Goal: Book appointment/travel/reservation

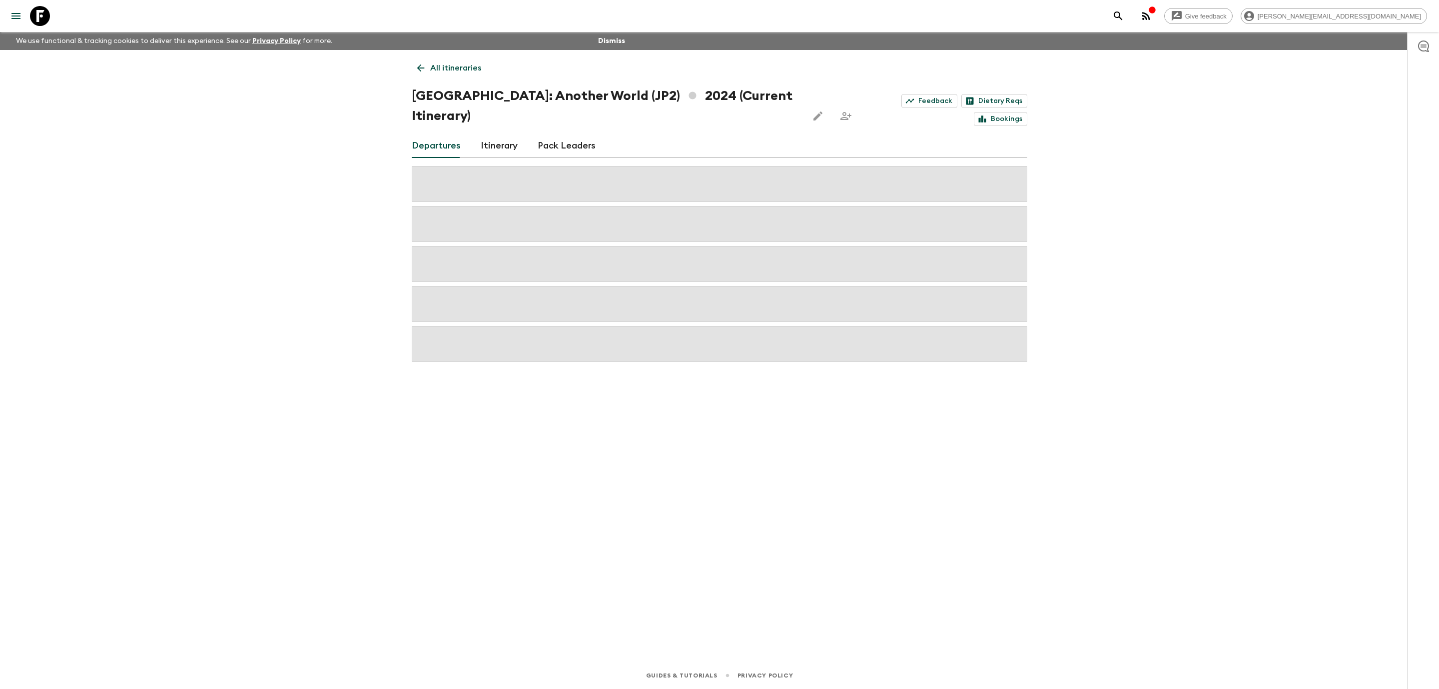
click at [36, 21] on icon at bounding box center [40, 16] width 20 height 20
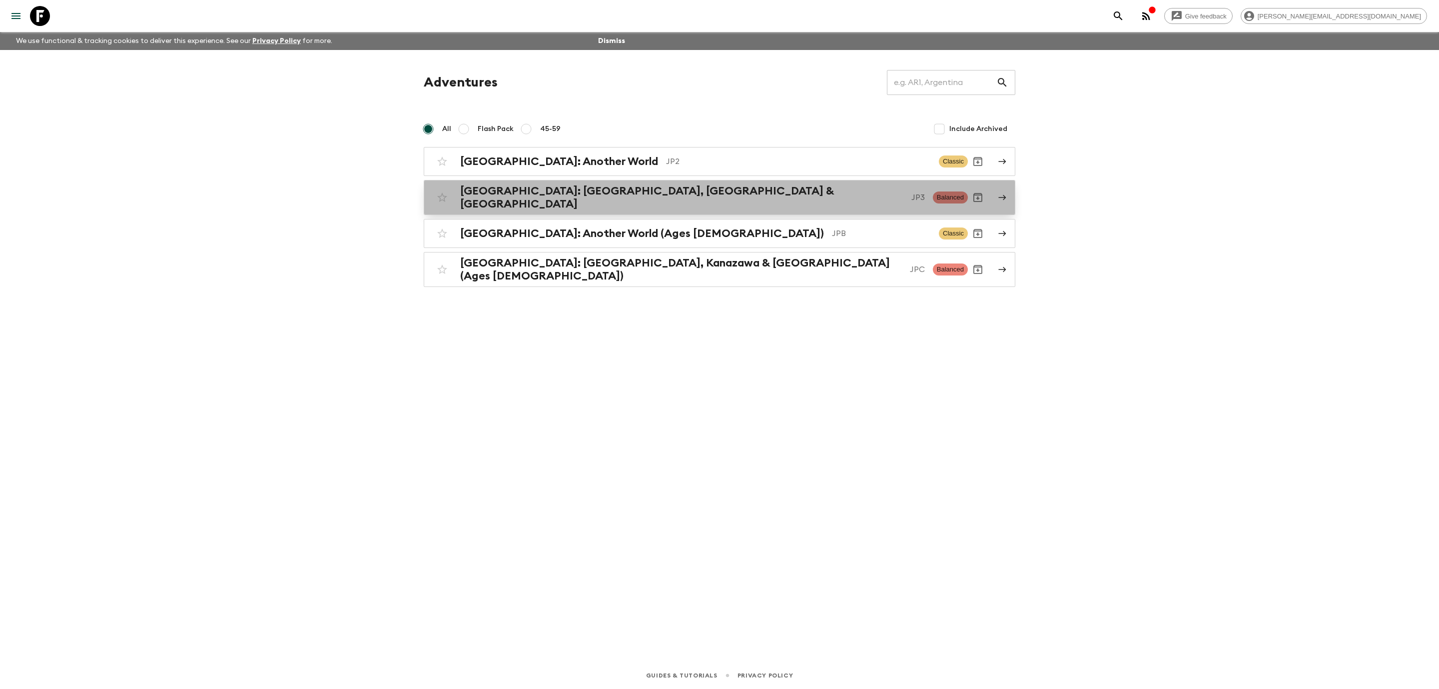
click at [608, 194] on h2 "[GEOGRAPHIC_DATA]: [GEOGRAPHIC_DATA], [GEOGRAPHIC_DATA] & [GEOGRAPHIC_DATA]" at bounding box center [681, 197] width 443 height 26
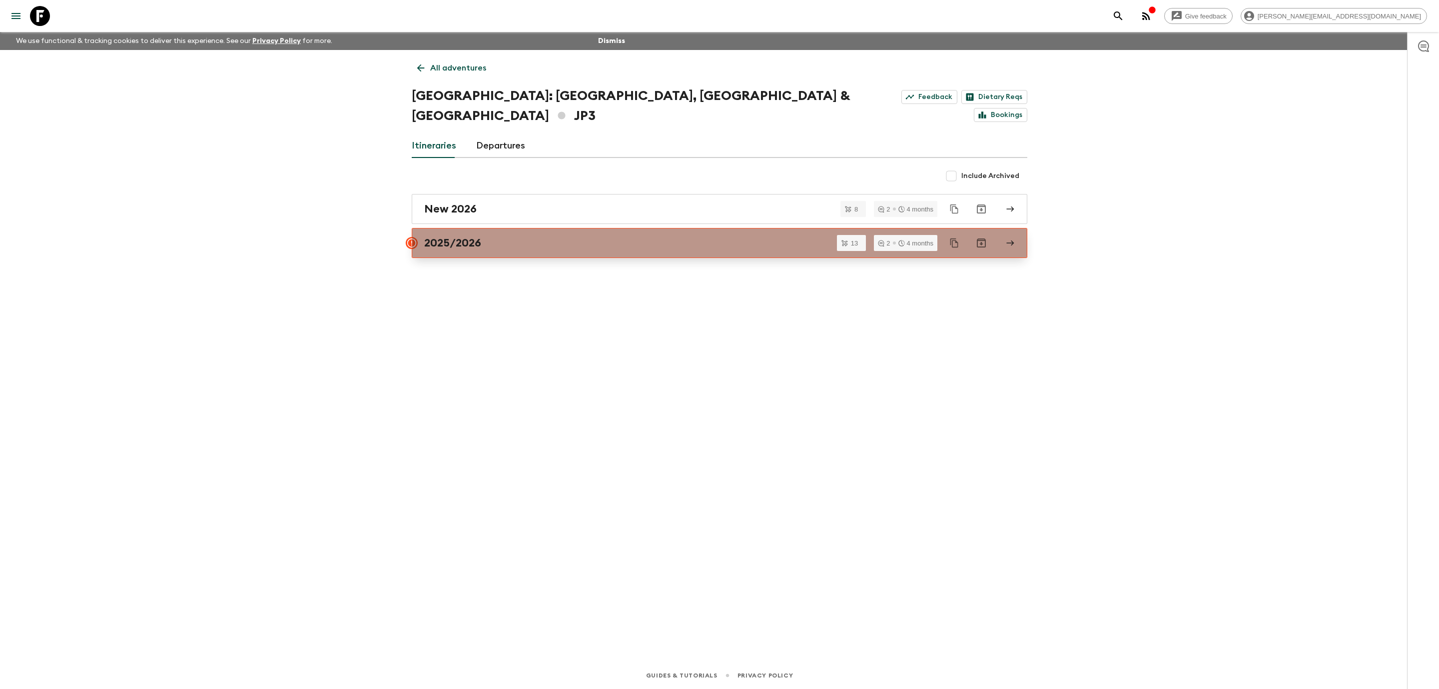
click at [563, 236] on div "2025/2026" at bounding box center [710, 242] width 572 height 13
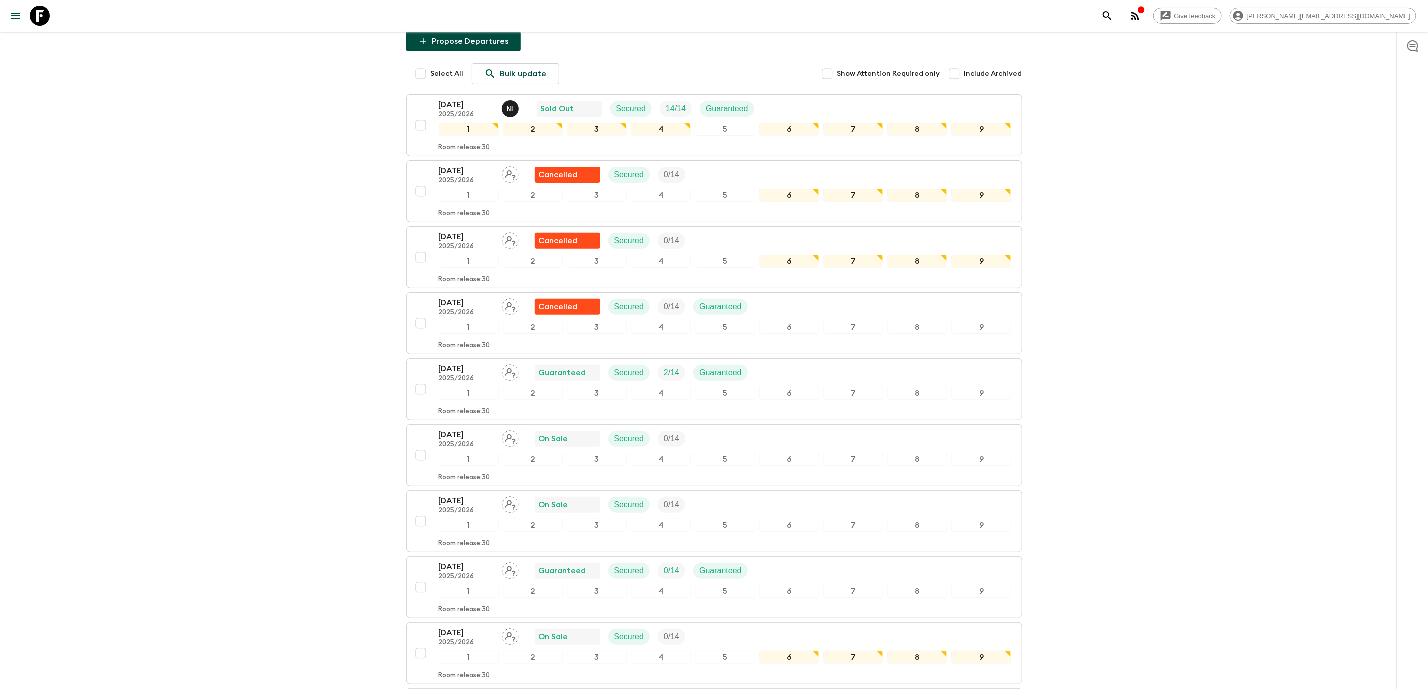
scroll to position [146, 0]
